Goal: Transaction & Acquisition: Purchase product/service

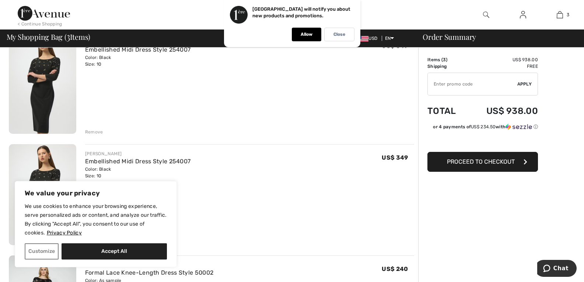
scroll to position [77, 0]
click at [98, 134] on div "Remove" at bounding box center [94, 130] width 18 height 7
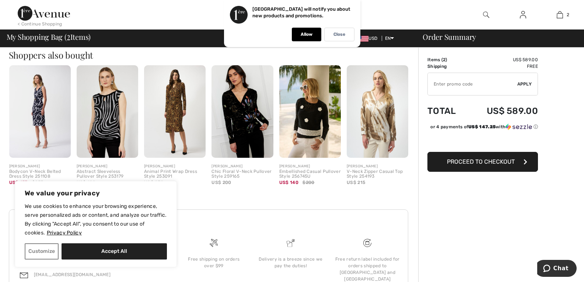
scroll to position [300, 0]
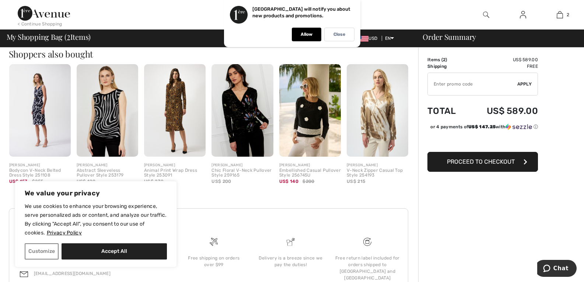
click at [479, 165] on span "Proceed to Checkout" at bounding box center [481, 161] width 68 height 7
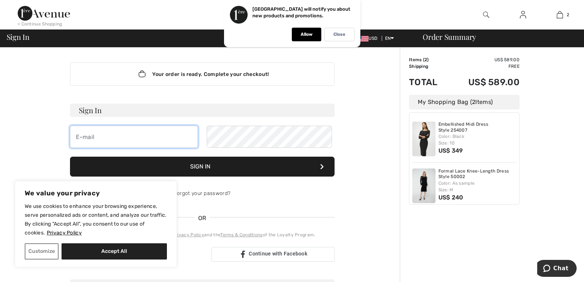
click at [104, 148] on input "email" at bounding box center [134, 137] width 128 height 22
type input "flolov2@gmail.com"
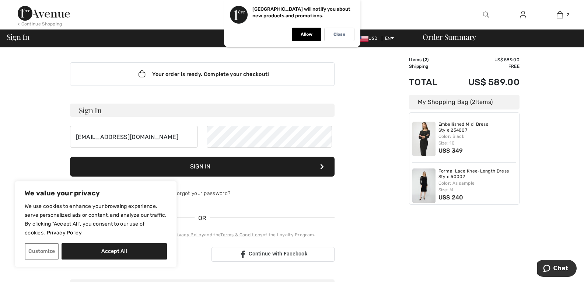
click at [275, 176] on button "Sign In" at bounding box center [202, 167] width 265 height 20
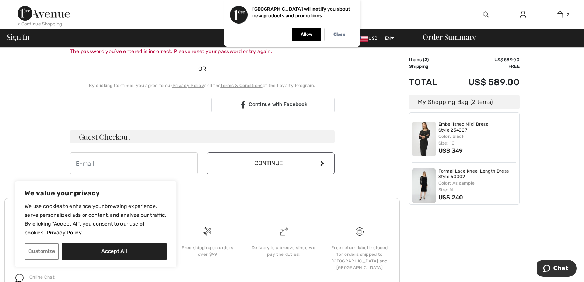
scroll to position [160, 0]
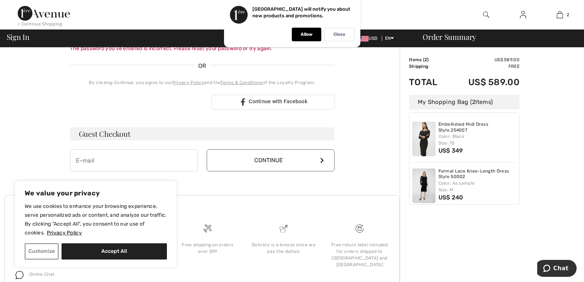
click at [268, 171] on button "Continue" at bounding box center [271, 160] width 128 height 22
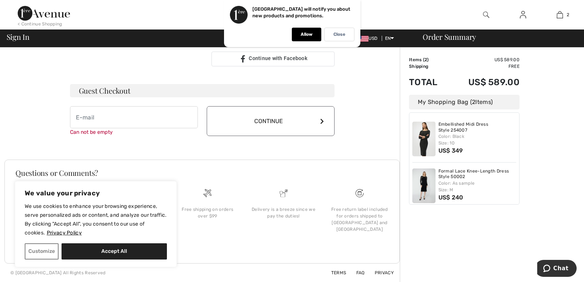
scroll to position [255, 0]
click at [85, 106] on input "email" at bounding box center [134, 117] width 128 height 22
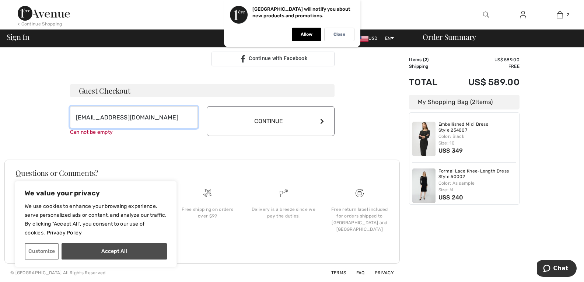
type input "flolov2@gmail.com"
click at [127, 253] on button "Accept All" at bounding box center [114, 251] width 105 height 16
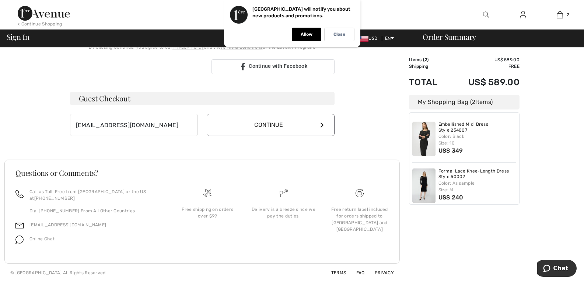
checkbox input "true"
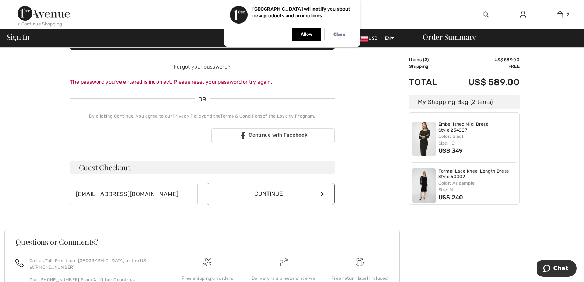
scroll to position [127, 0]
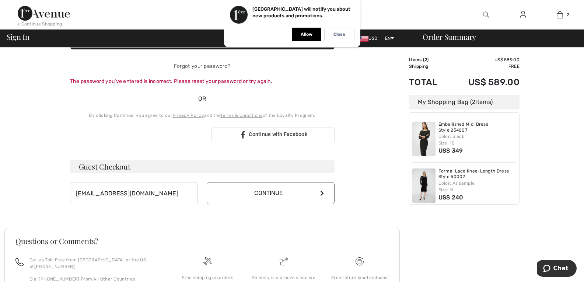
click at [292, 204] on button "Continue" at bounding box center [271, 193] width 128 height 22
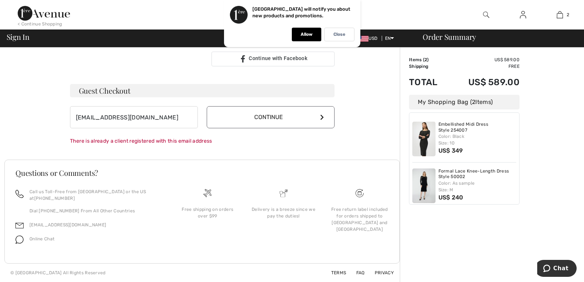
scroll to position [247, 0]
click at [314, 35] on div "Allow" at bounding box center [306, 35] width 29 height 14
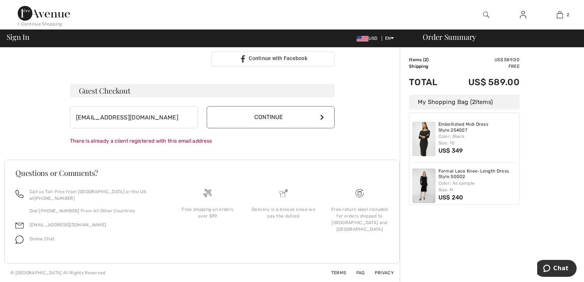
click at [447, 40] on div "Order Summary" at bounding box center [497, 36] width 166 height 7
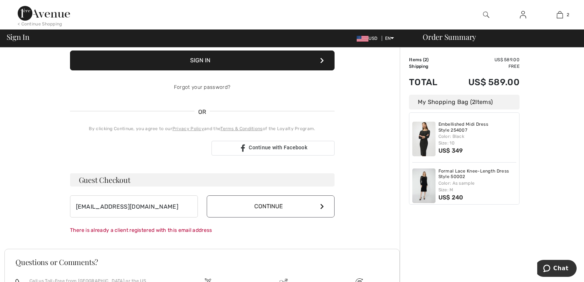
scroll to position [95, 0]
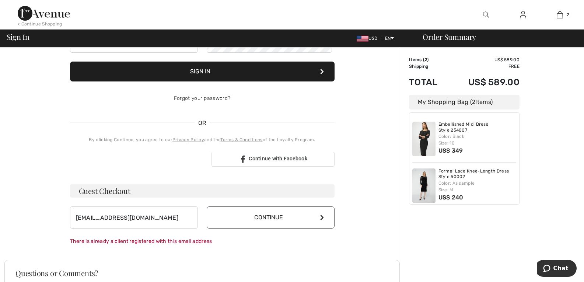
drag, startPoint x: 266, startPoint y: 91, endPoint x: 271, endPoint y: 86, distance: 7.0
click at [267, 81] on button "Sign In" at bounding box center [202, 72] width 265 height 20
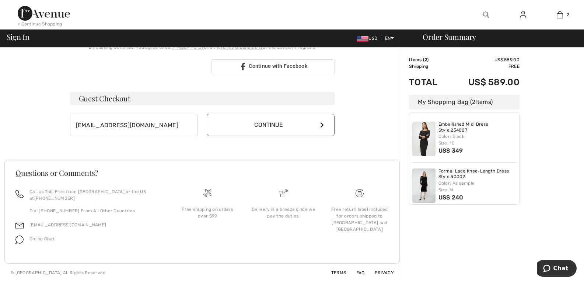
scroll to position [247, 0]
click at [424, 192] on img at bounding box center [423, 185] width 23 height 35
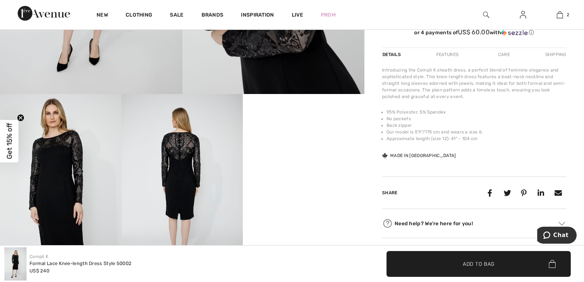
scroll to position [258, 0]
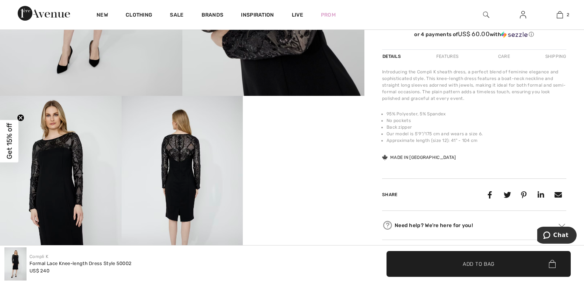
click at [58, 136] on img at bounding box center [61, 187] width 122 height 182
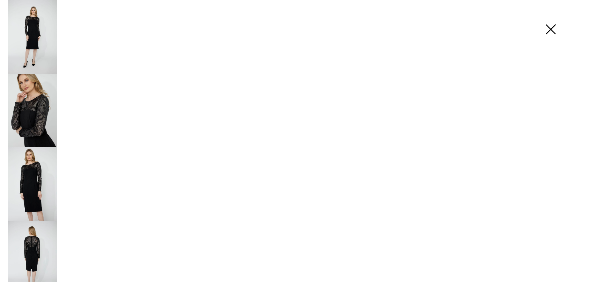
scroll to position [258, 0]
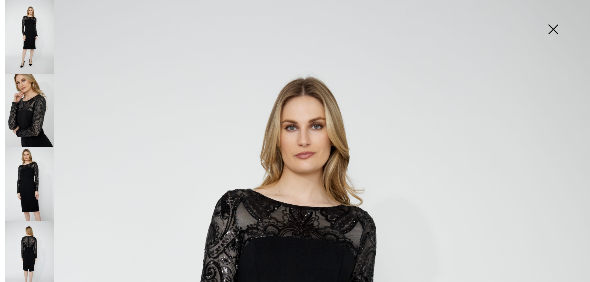
click at [36, 227] on img at bounding box center [29, 258] width 49 height 74
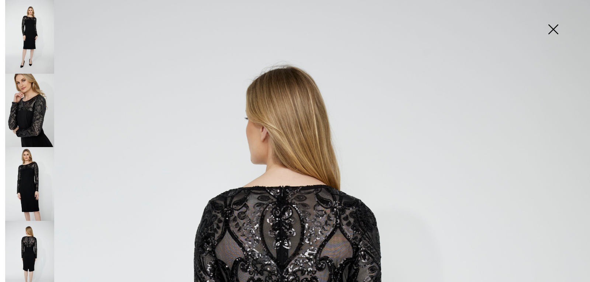
click at [34, 114] on img at bounding box center [29, 111] width 49 height 74
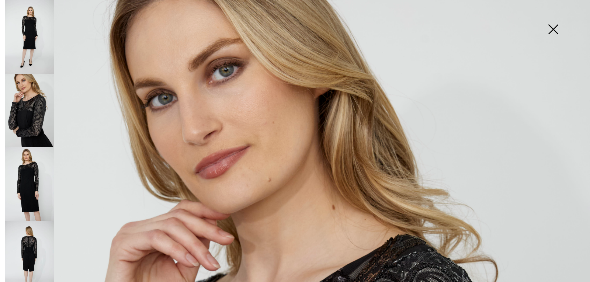
scroll to position [0, 0]
